Goal: Task Accomplishment & Management: Use online tool/utility

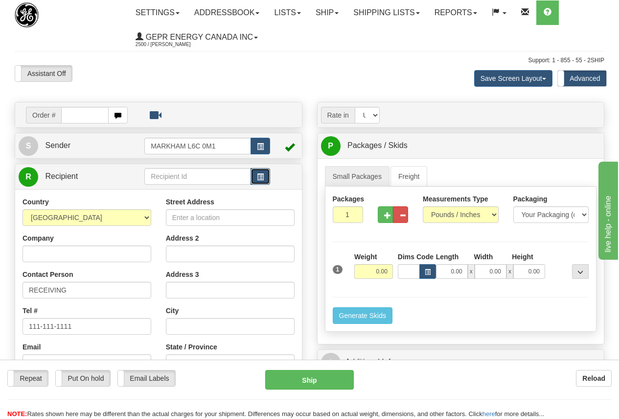
click at [260, 176] on span "button" at bounding box center [260, 177] width 7 height 6
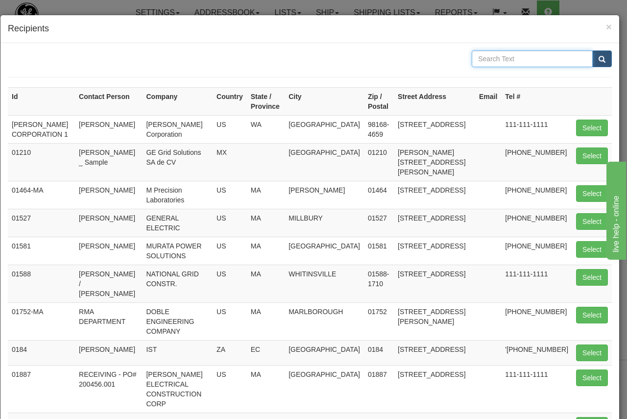
click at [488, 59] on input "text" at bounding box center [532, 58] width 121 height 17
click at [585, 191] on button "Select" at bounding box center [592, 193] width 32 height 17
type input "01464-MA"
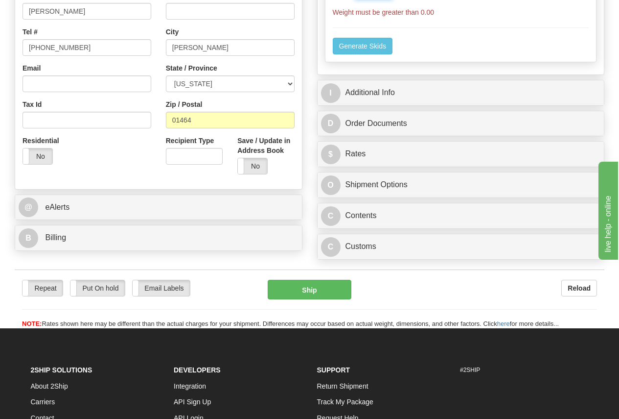
scroll to position [294, 0]
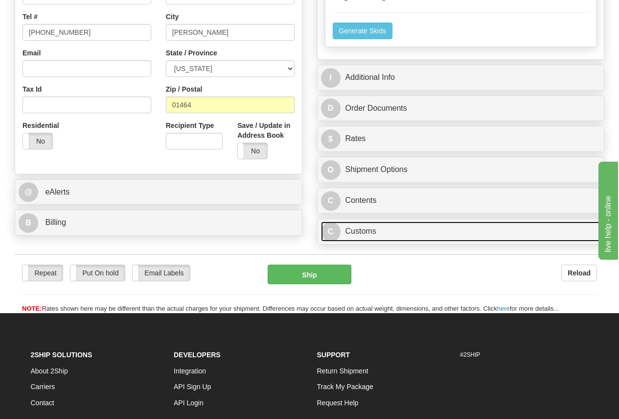
type input "0.00"
click at [366, 231] on link "C Customs" at bounding box center [461, 231] width 280 height 20
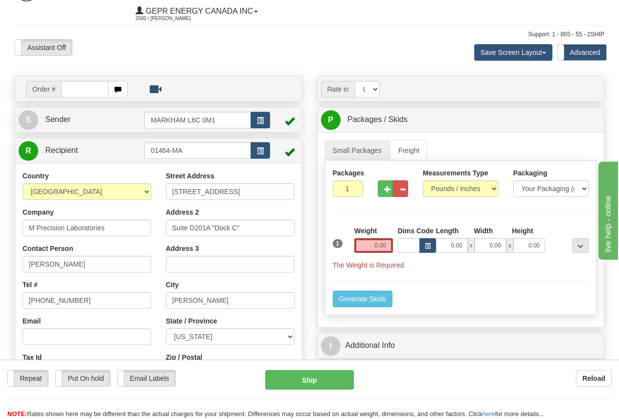
scroll to position [0, 0]
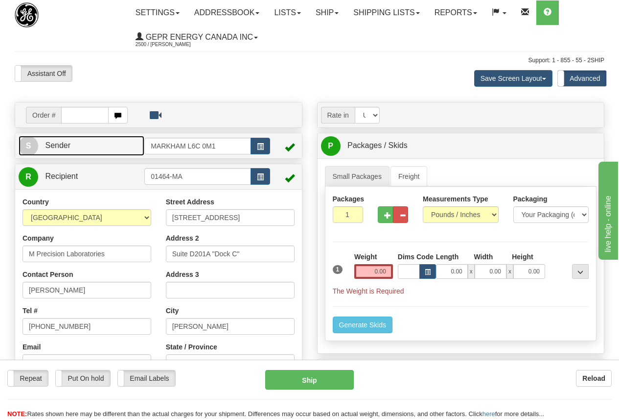
click at [98, 146] on link "S Sender" at bounding box center [82, 146] width 126 height 20
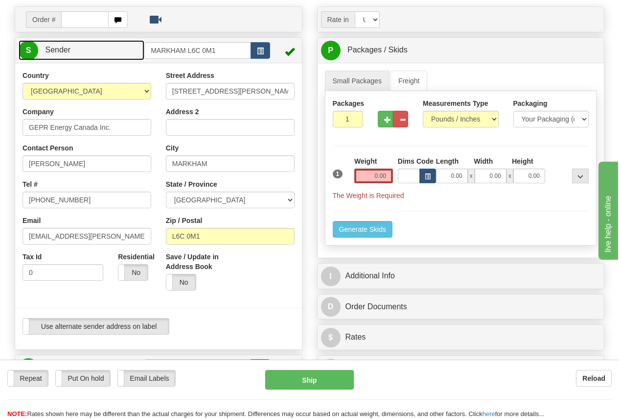
scroll to position [98, 0]
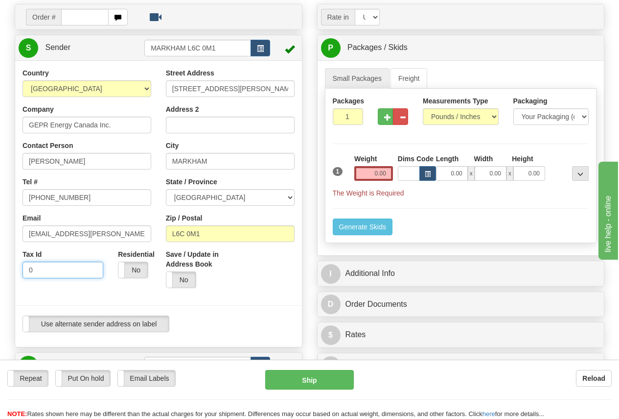
click at [39, 267] on input "0" at bounding box center [63, 270] width 81 height 17
drag, startPoint x: 46, startPoint y: 271, endPoint x: 23, endPoint y: 268, distance: 23.2
click at [19, 267] on div "Tax Id 0" at bounding box center [62, 267] width 95 height 36
click at [42, 267] on input "0" at bounding box center [63, 270] width 81 height 17
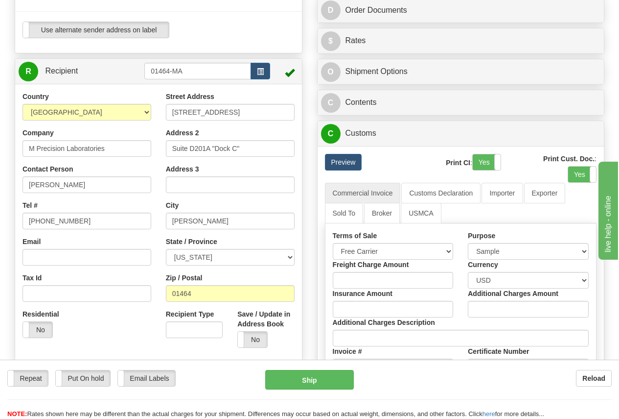
scroll to position [441, 0]
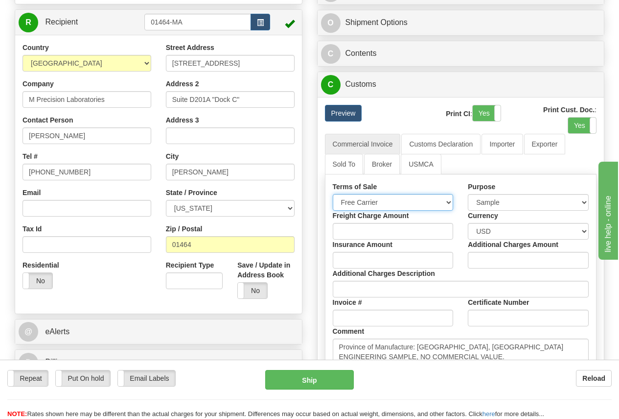
click at [380, 203] on select "Free Carrier Free On Board Ex Works Delivered Duty Unpaid Delivered Duty Paid C…" at bounding box center [393, 202] width 121 height 17
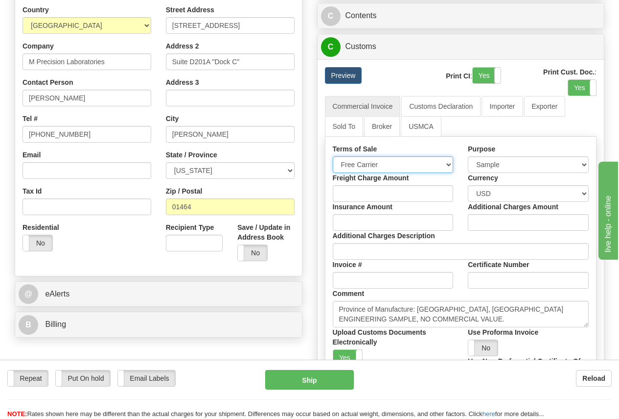
scroll to position [490, 0]
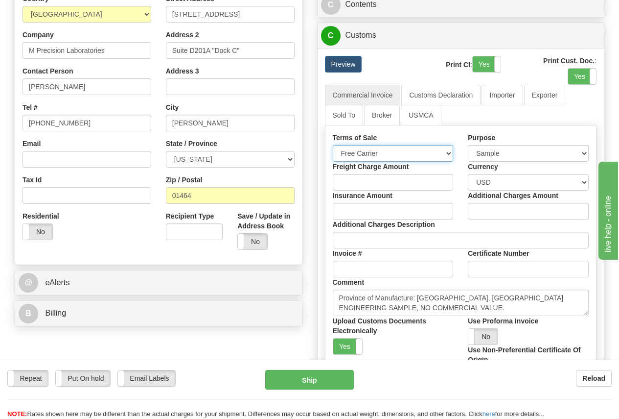
click at [451, 156] on select "Free Carrier Free On Board Ex Works Delivered Duty Unpaid Delivered Duty Paid C…" at bounding box center [393, 153] width 121 height 17
click at [333, 147] on select "Free Carrier Free On Board Ex Works Delivered Duty Unpaid Delivered Duty Paid C…" at bounding box center [393, 153] width 121 height 17
click at [449, 155] on select "Free Carrier Free On Board Ex Works Delivered Duty Unpaid Delivered Duty Paid C…" at bounding box center [393, 153] width 121 height 17
click at [507, 95] on link "Importer" at bounding box center [502, 95] width 41 height 21
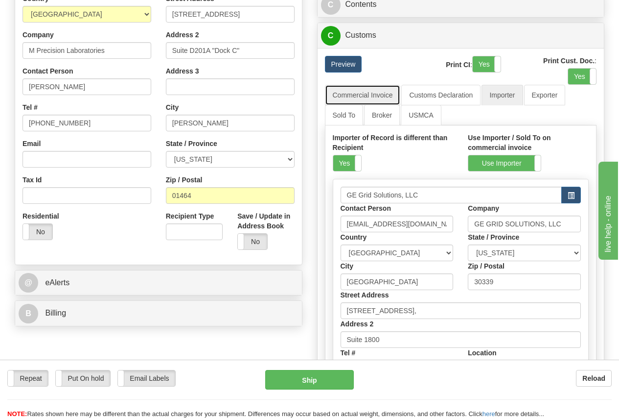
click at [362, 95] on link "Commercial Invoice" at bounding box center [363, 95] width 76 height 21
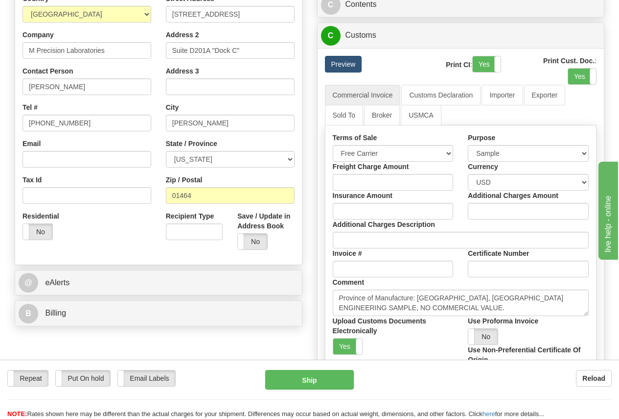
click at [344, 59] on link "Preview" at bounding box center [343, 64] width 37 height 17
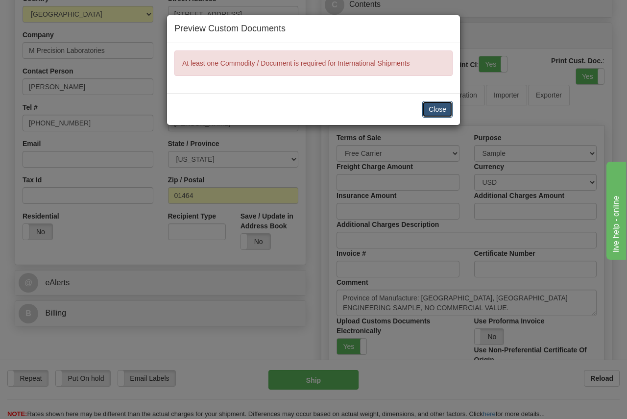
click at [444, 105] on button "Close" at bounding box center [437, 109] width 30 height 17
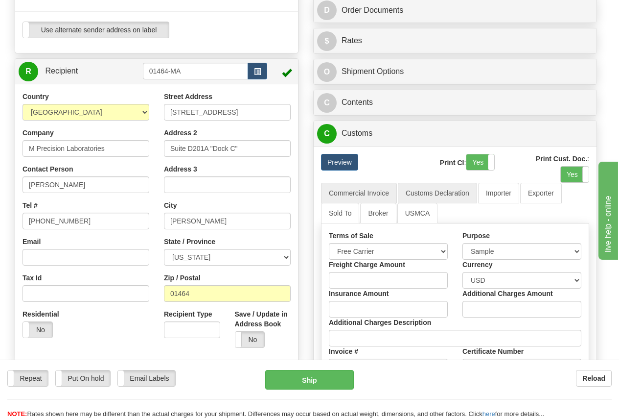
scroll to position [294, 0]
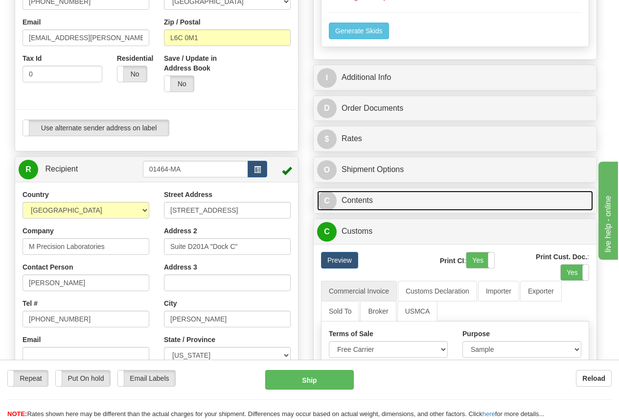
click at [365, 197] on link "C Contents" at bounding box center [455, 200] width 276 height 20
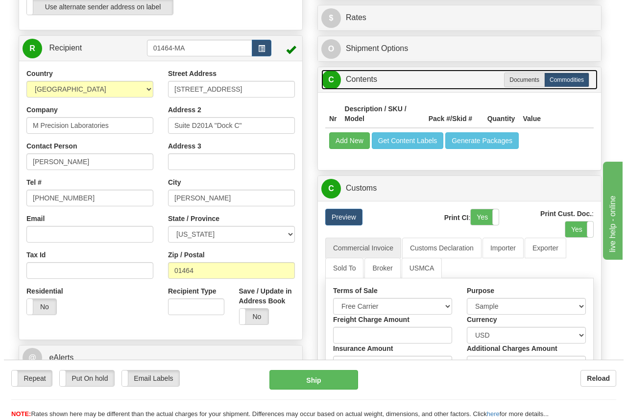
scroll to position [441, 0]
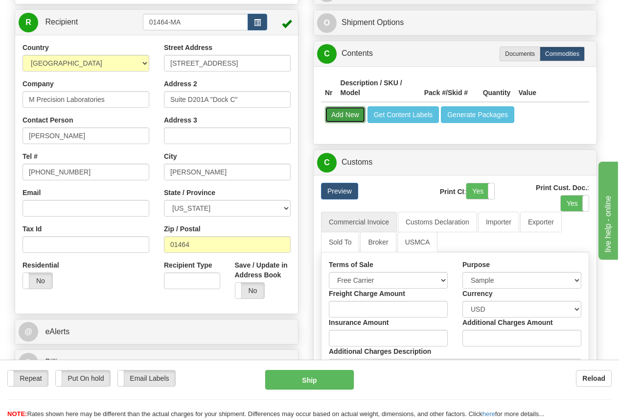
click at [356, 113] on button "Add New" at bounding box center [345, 114] width 41 height 17
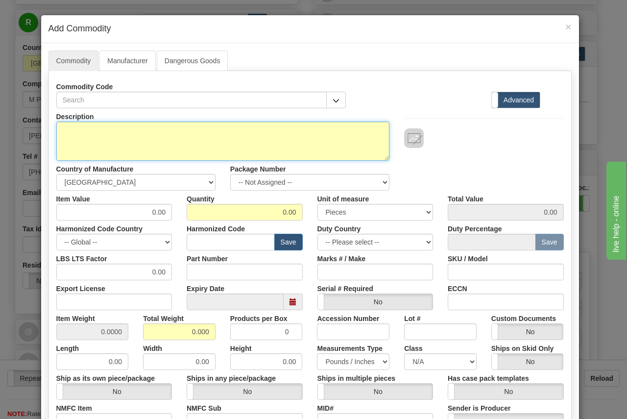
click at [134, 128] on textarea "Description" at bounding box center [222, 140] width 333 height 39
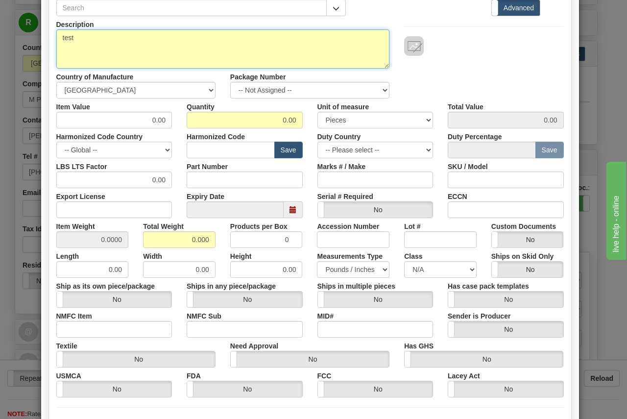
scroll to position [98, 0]
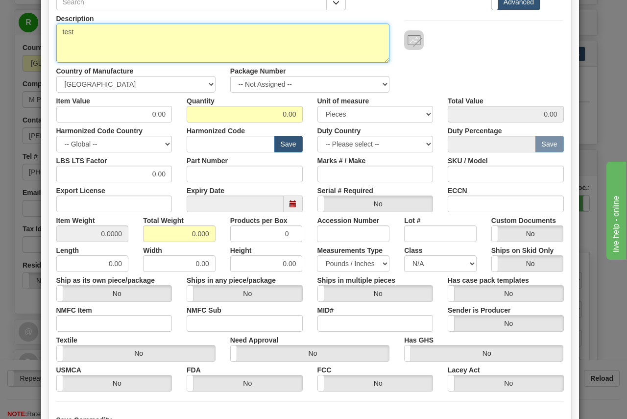
type textarea "test"
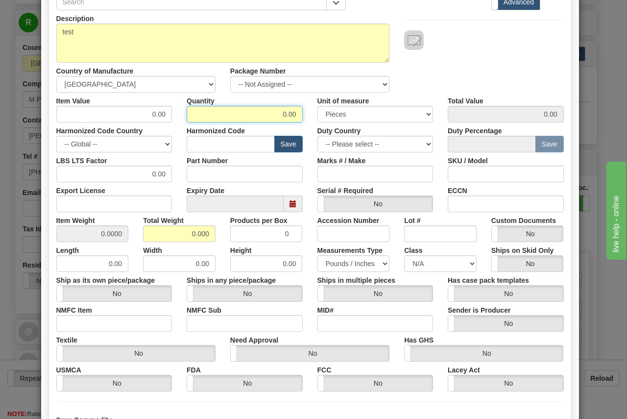
drag, startPoint x: 270, startPoint y: 114, endPoint x: 307, endPoint y: 109, distance: 36.6
click at [307, 109] on div "Item Value 0.00 Quantity 0.00 Unit of measure 3 Thousand Square Inches Adjustme…" at bounding box center [310, 108] width 522 height 30
type input "1000"
click at [119, 111] on input "0.00" at bounding box center [114, 114] width 116 height 17
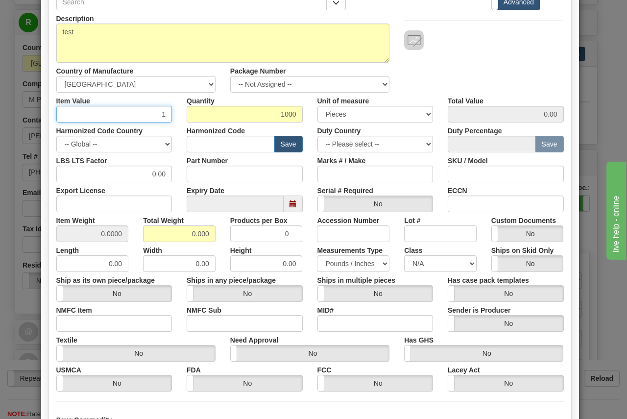
type input "1"
type input "1000.00"
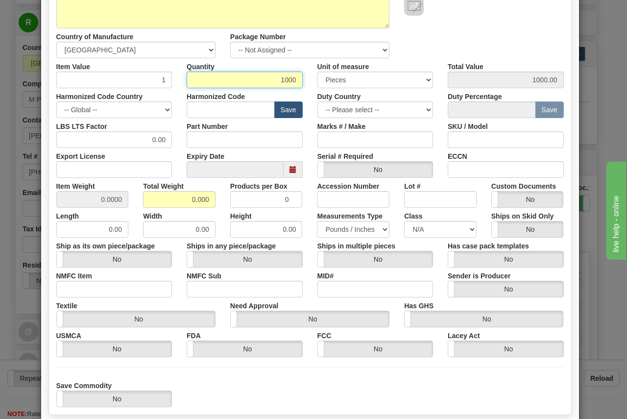
scroll to position [188, 0]
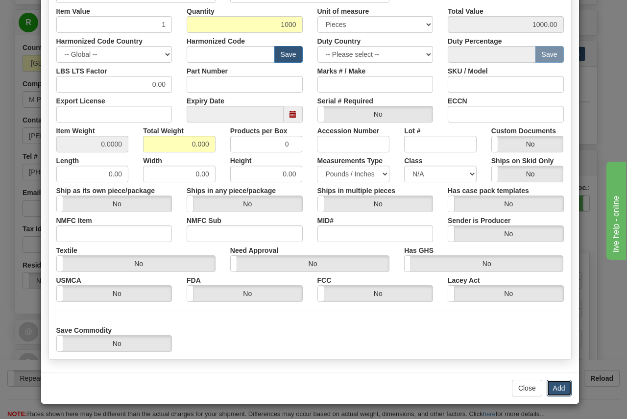
click at [551, 384] on button "Add" at bounding box center [559, 388] width 25 height 17
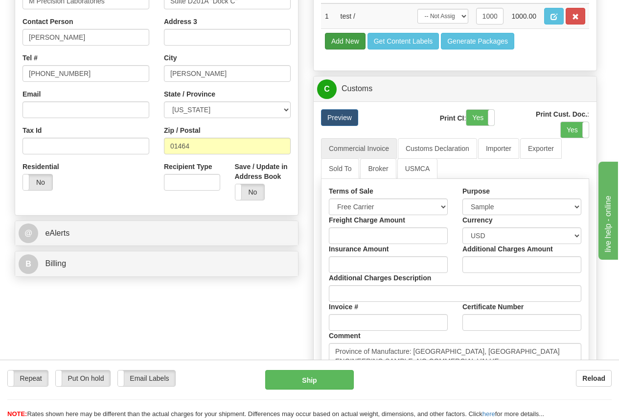
scroll to position [539, 0]
click at [341, 118] on link "Preview" at bounding box center [339, 118] width 37 height 17
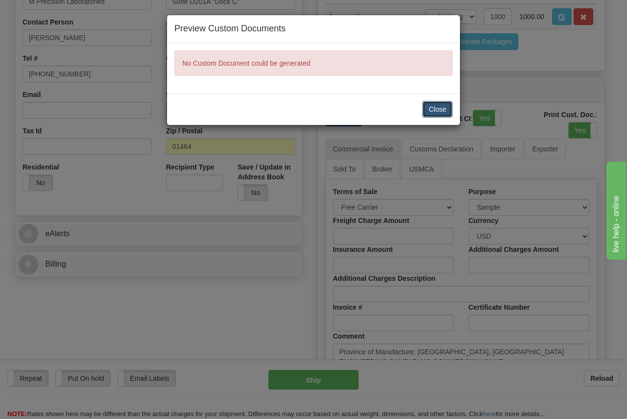
click at [443, 110] on button "Close" at bounding box center [437, 109] width 30 height 17
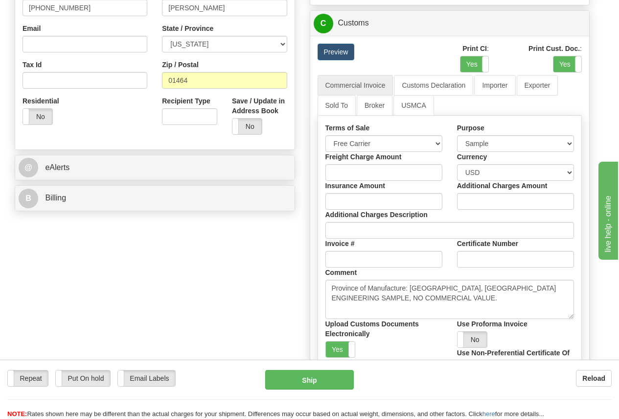
scroll to position [588, 0]
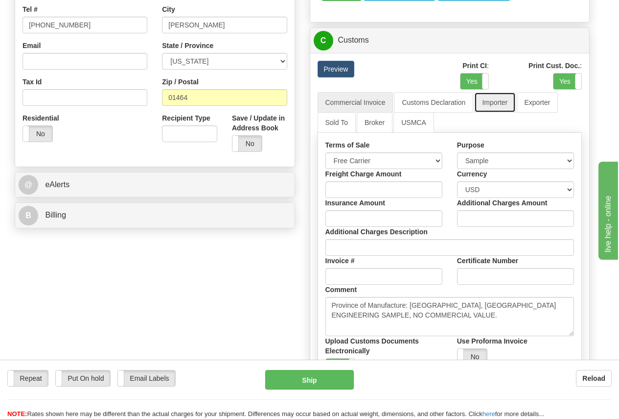
click at [508, 100] on link "Importer" at bounding box center [495, 102] width 41 height 21
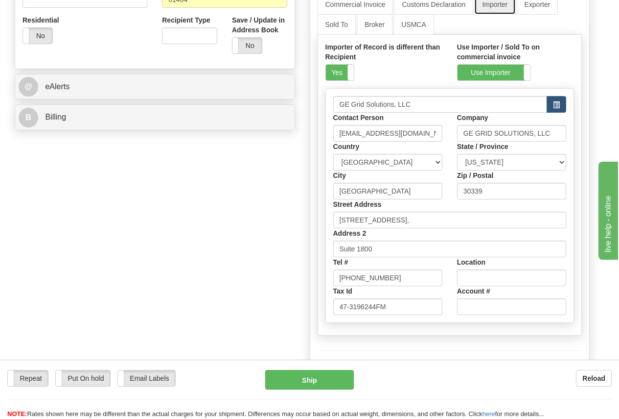
scroll to position [637, 0]
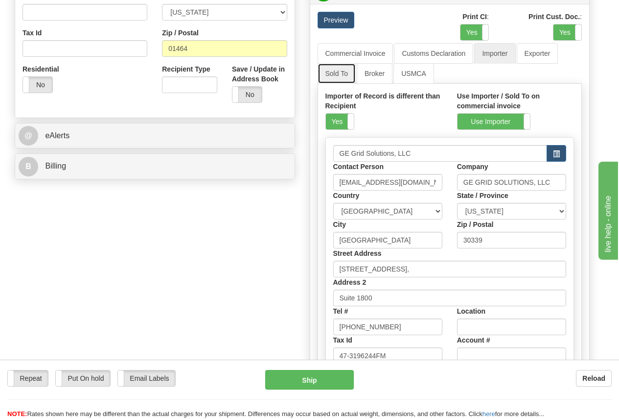
click at [343, 74] on link "Sold To" at bounding box center [337, 73] width 38 height 21
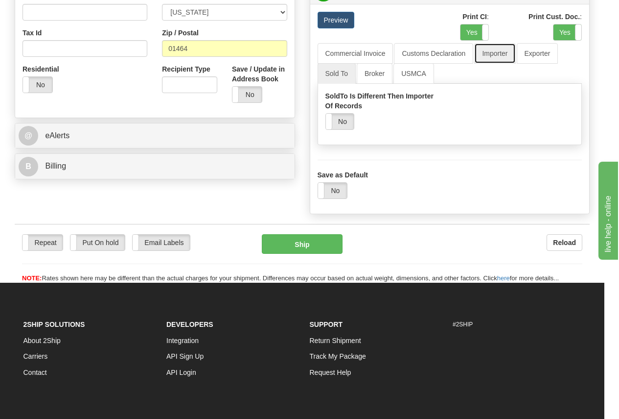
click at [501, 50] on link "Importer" at bounding box center [495, 53] width 41 height 21
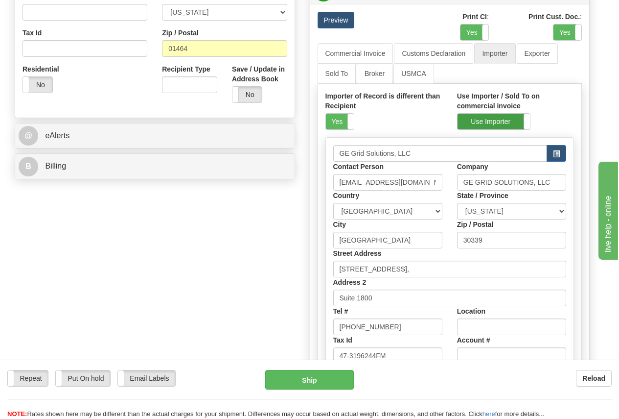
click at [501, 121] on label "Use Importer" at bounding box center [494, 122] width 72 height 16
click at [338, 72] on link "Sold To" at bounding box center [337, 73] width 38 height 21
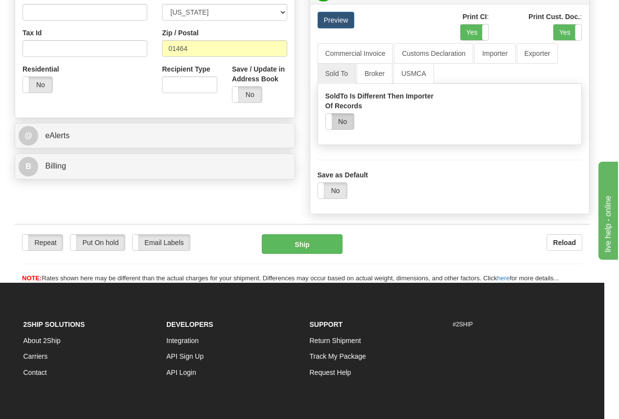
click at [346, 120] on label "No" at bounding box center [340, 122] width 28 height 16
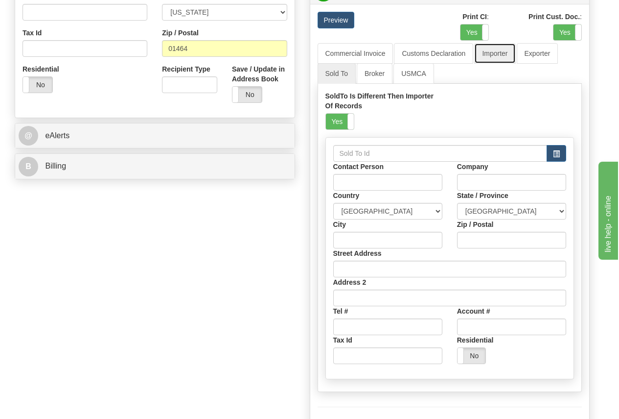
click at [497, 50] on link "Importer" at bounding box center [495, 53] width 41 height 21
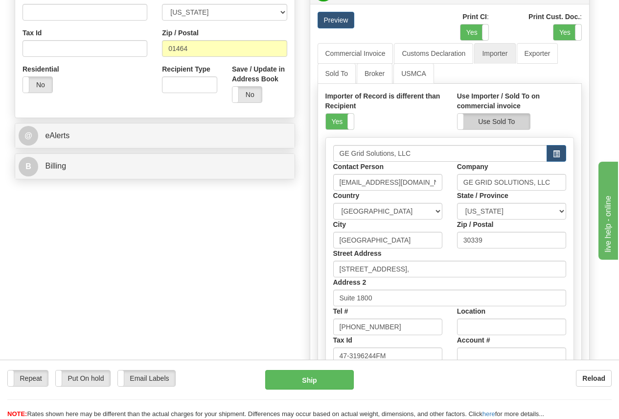
click at [496, 121] on label "Use Sold To" at bounding box center [494, 122] width 72 height 16
click at [504, 121] on label "Use Importer" at bounding box center [494, 122] width 72 height 16
click at [341, 72] on link "Sold To" at bounding box center [337, 73] width 38 height 21
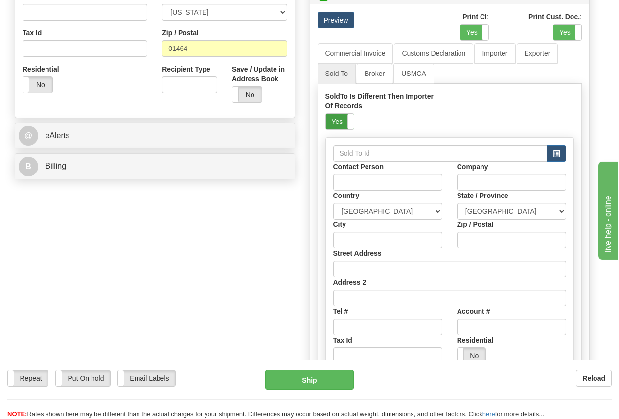
click at [340, 120] on label "Yes" at bounding box center [340, 122] width 28 height 16
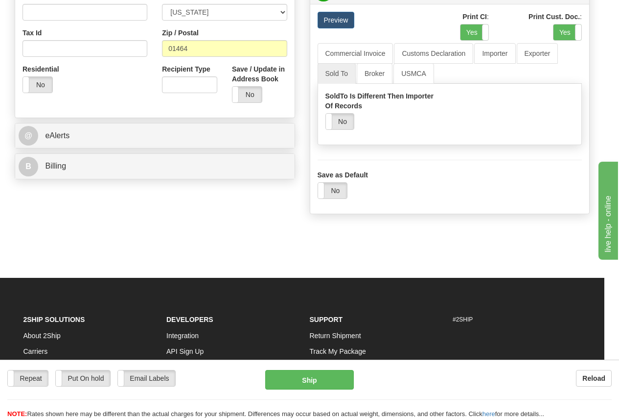
click at [340, 120] on label "No" at bounding box center [340, 122] width 28 height 16
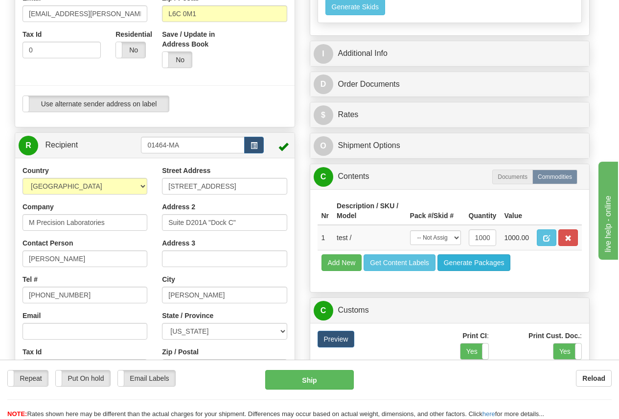
scroll to position [294, 0]
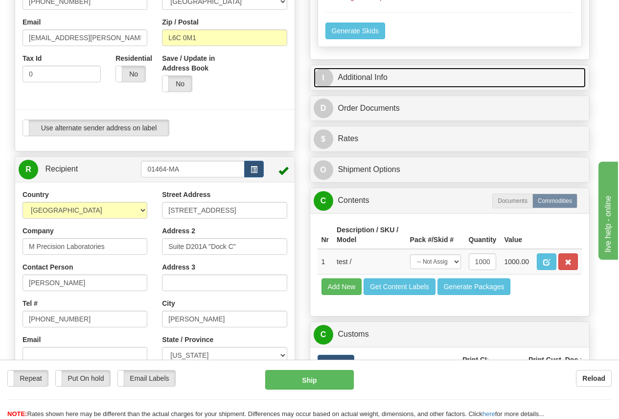
click at [404, 75] on link "I Additional Info" at bounding box center [450, 78] width 273 height 20
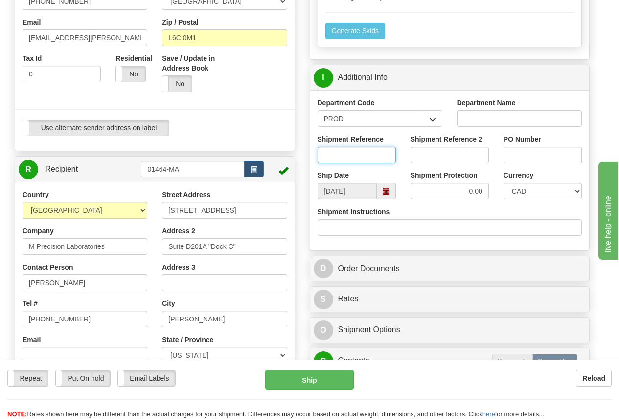
click at [358, 155] on input "Shipment Reference" at bounding box center [357, 154] width 78 height 17
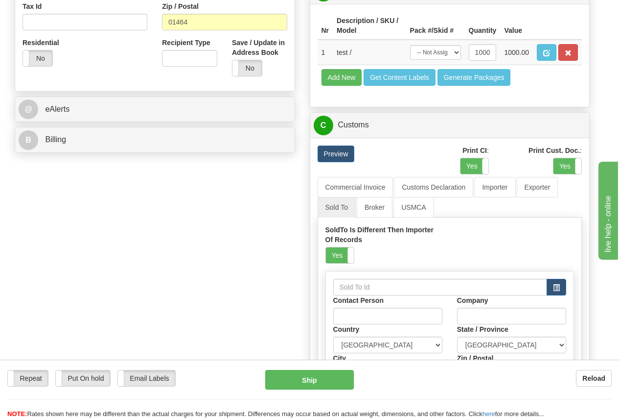
scroll to position [686, 0]
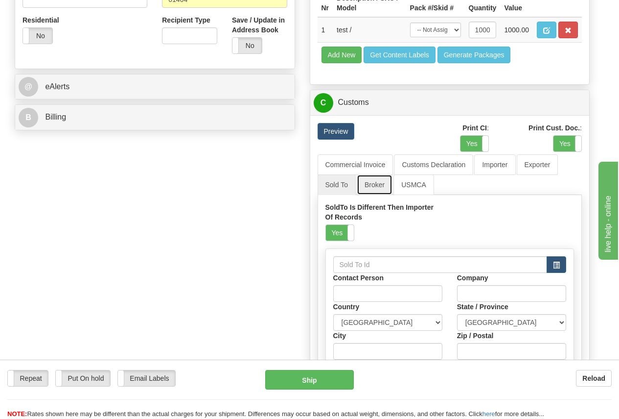
click at [380, 184] on link "Broker" at bounding box center [375, 184] width 36 height 21
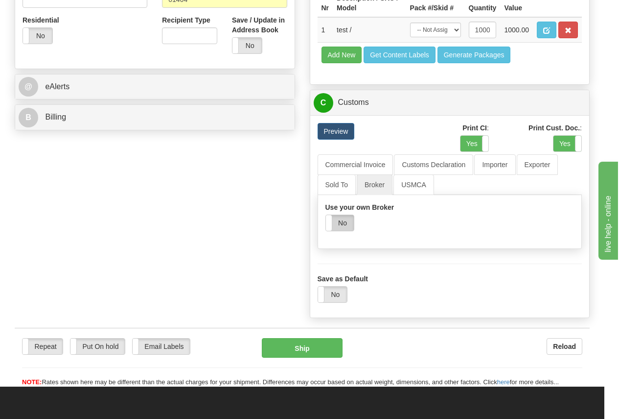
click at [346, 221] on label "No" at bounding box center [340, 223] width 28 height 16
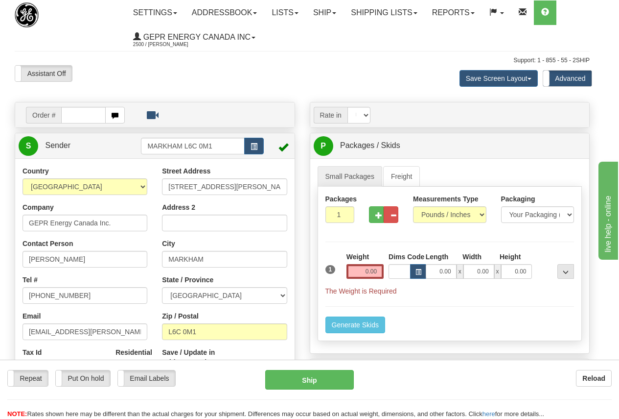
scroll to position [49, 0]
